Goal: Use online tool/utility: Utilize a website feature to perform a specific function

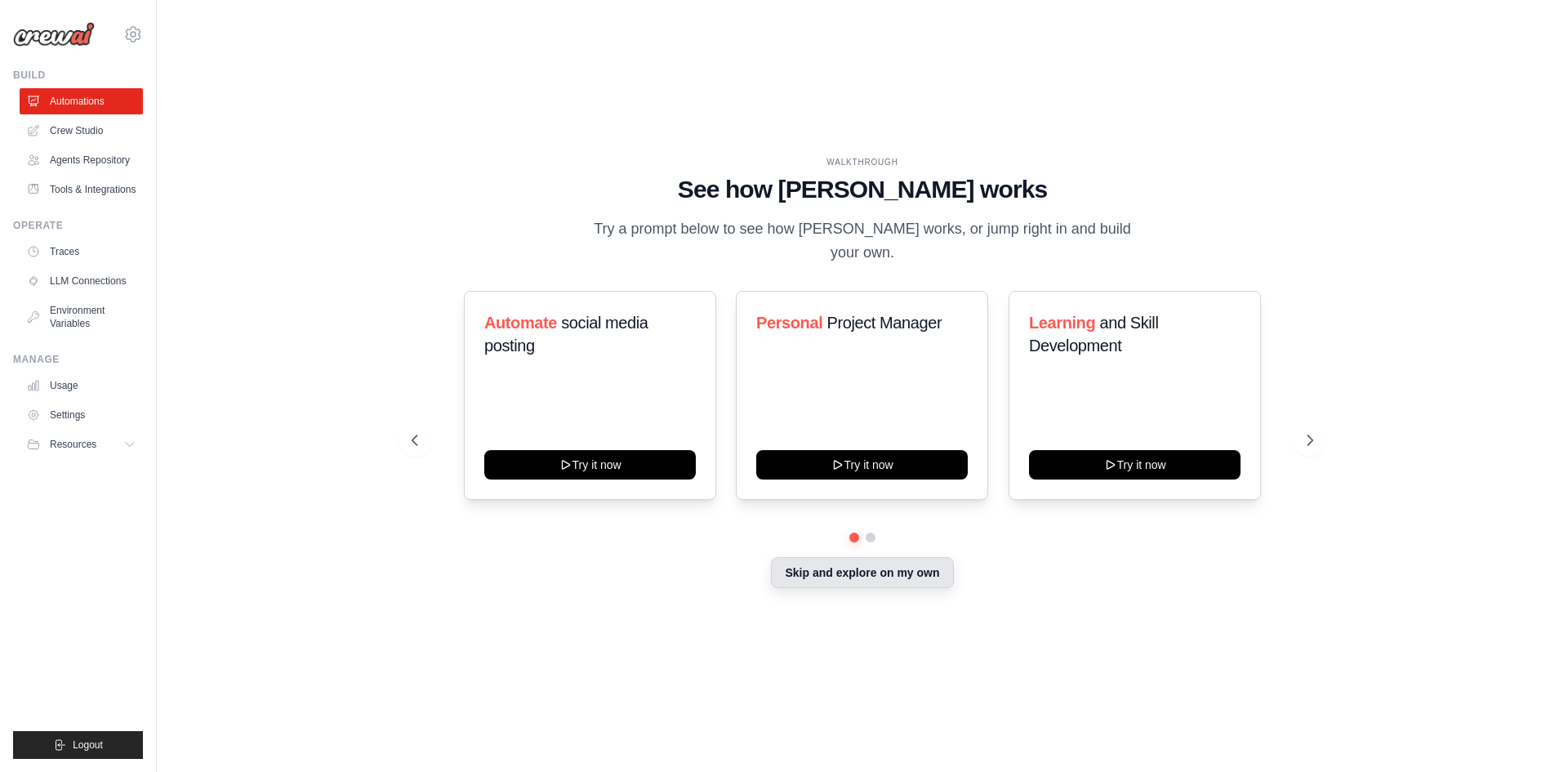
click at [870, 557] on button "Skip and explore on my own" at bounding box center [862, 572] width 182 height 31
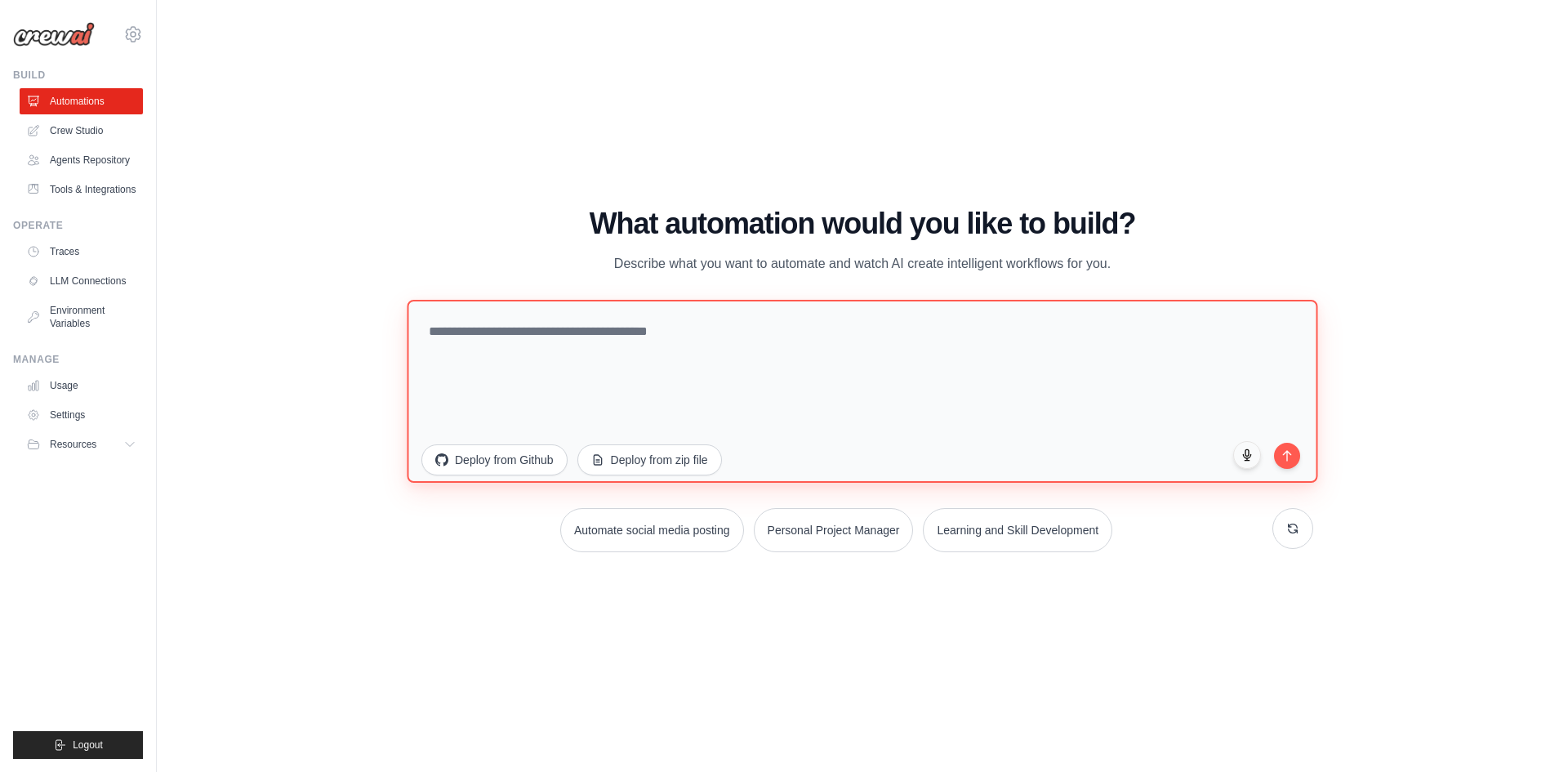
click at [536, 346] on textarea at bounding box center [862, 390] width 911 height 183
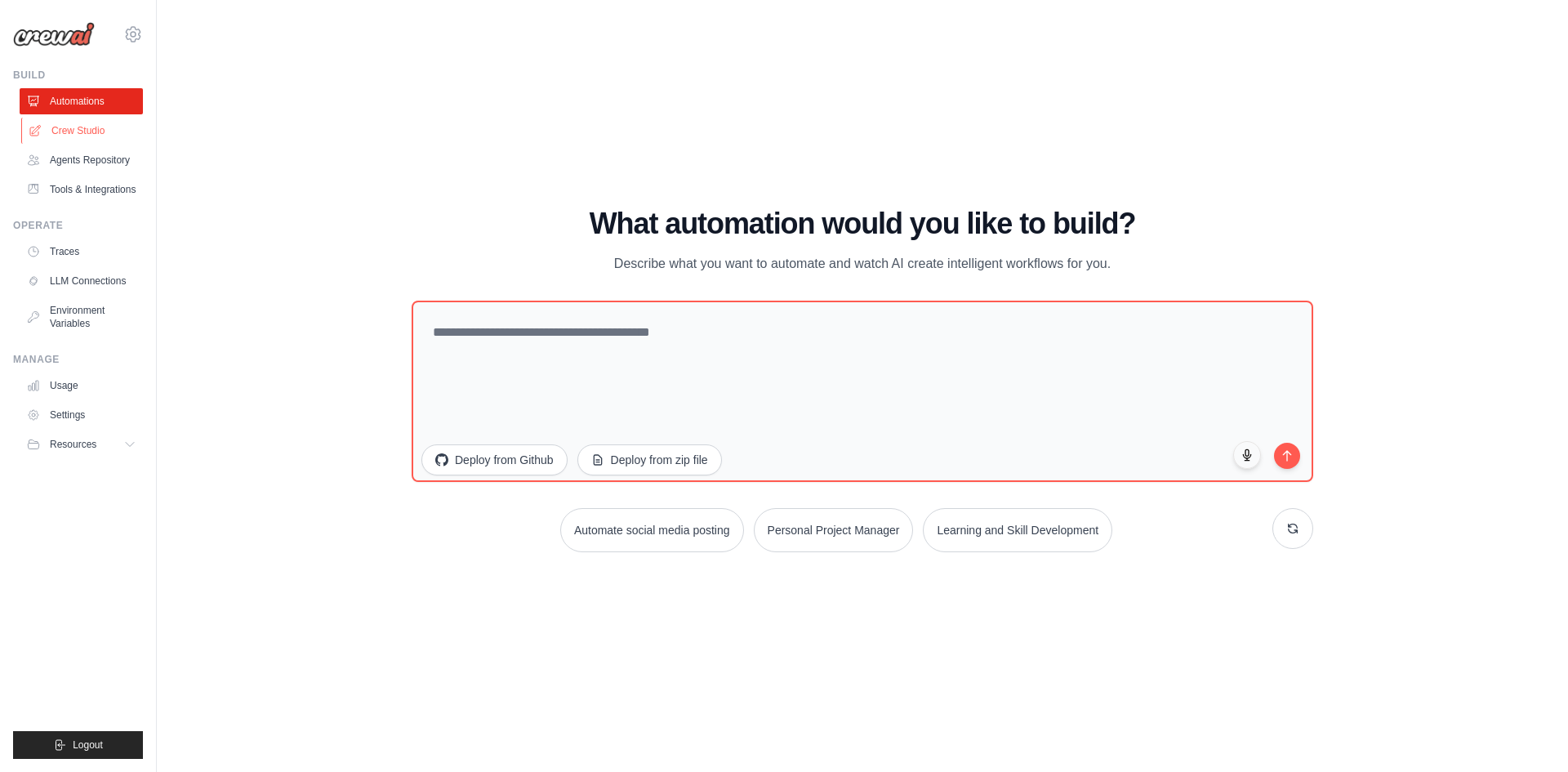
click at [67, 124] on link "Crew Studio" at bounding box center [83, 130] width 123 height 26
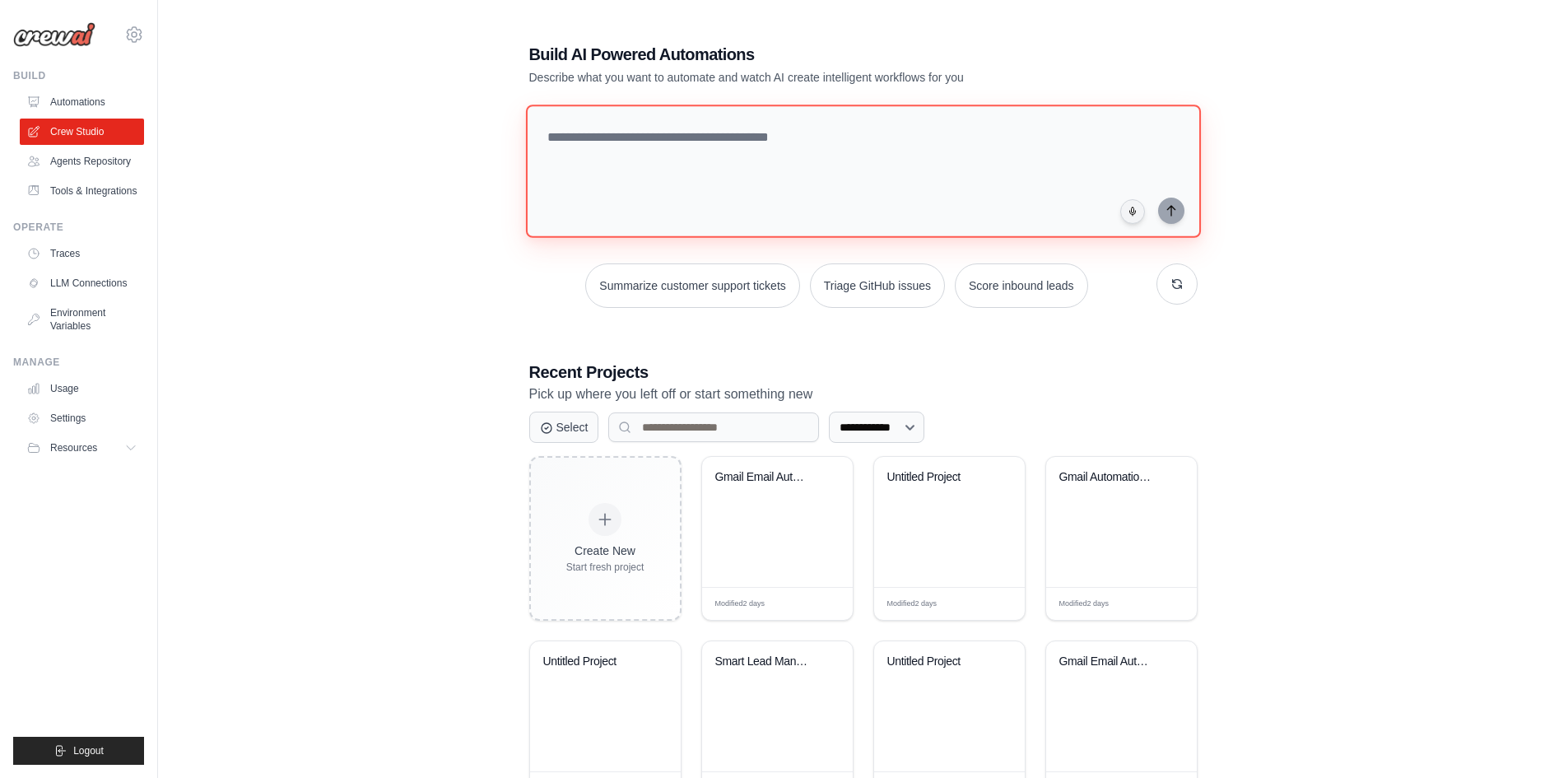
click at [612, 224] on textarea at bounding box center [863, 171] width 675 height 133
click at [761, 517] on div "Gmail Email Automation System" at bounding box center [778, 522] width 151 height 130
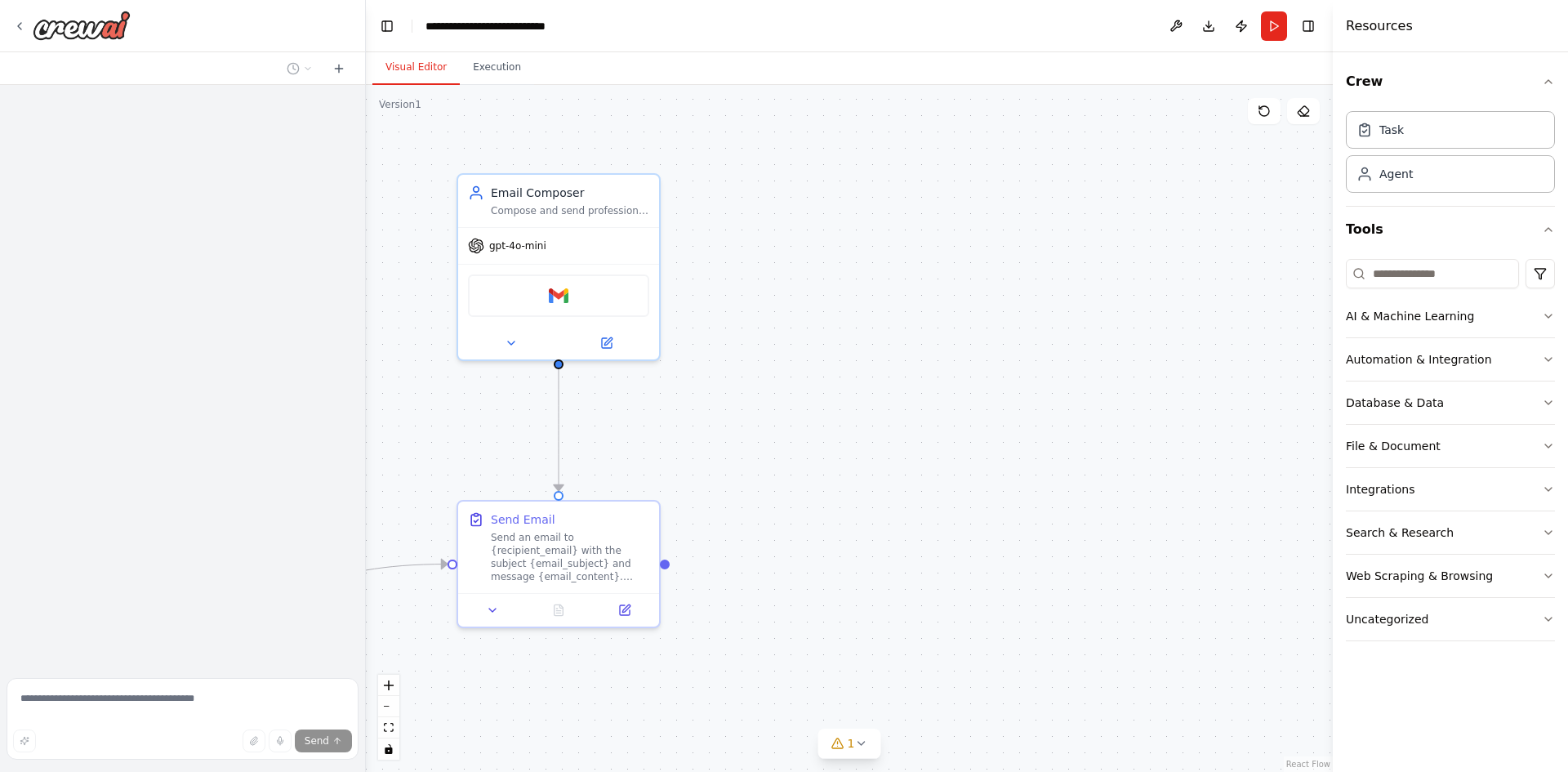
scroll to position [833, 0]
drag, startPoint x: 732, startPoint y: 328, endPoint x: 777, endPoint y: 354, distance: 52.0
